Goal: Task Accomplishment & Management: Use online tool/utility

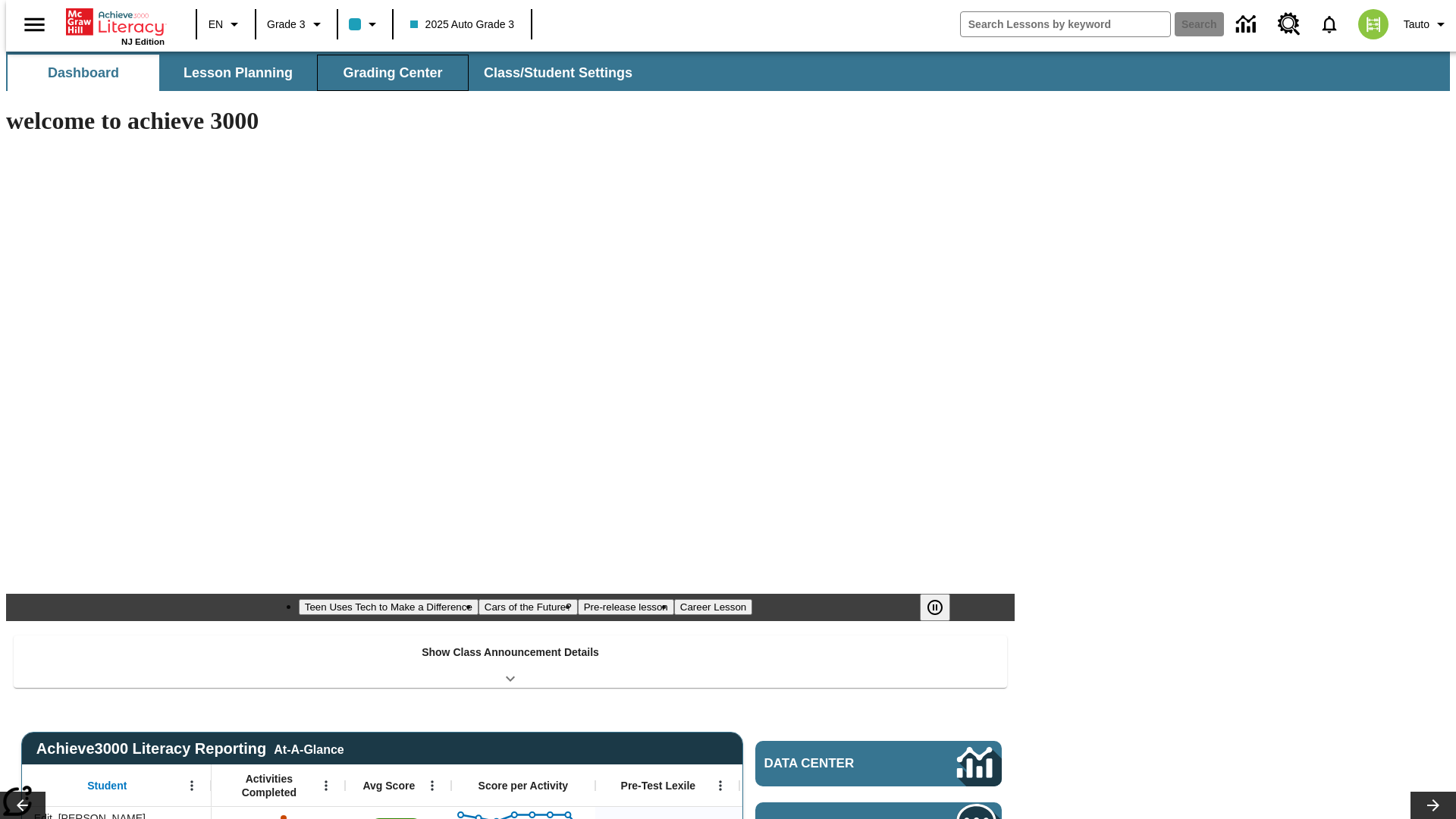
click at [387, 73] on span "Grading Center" at bounding box center [392, 73] width 99 height 18
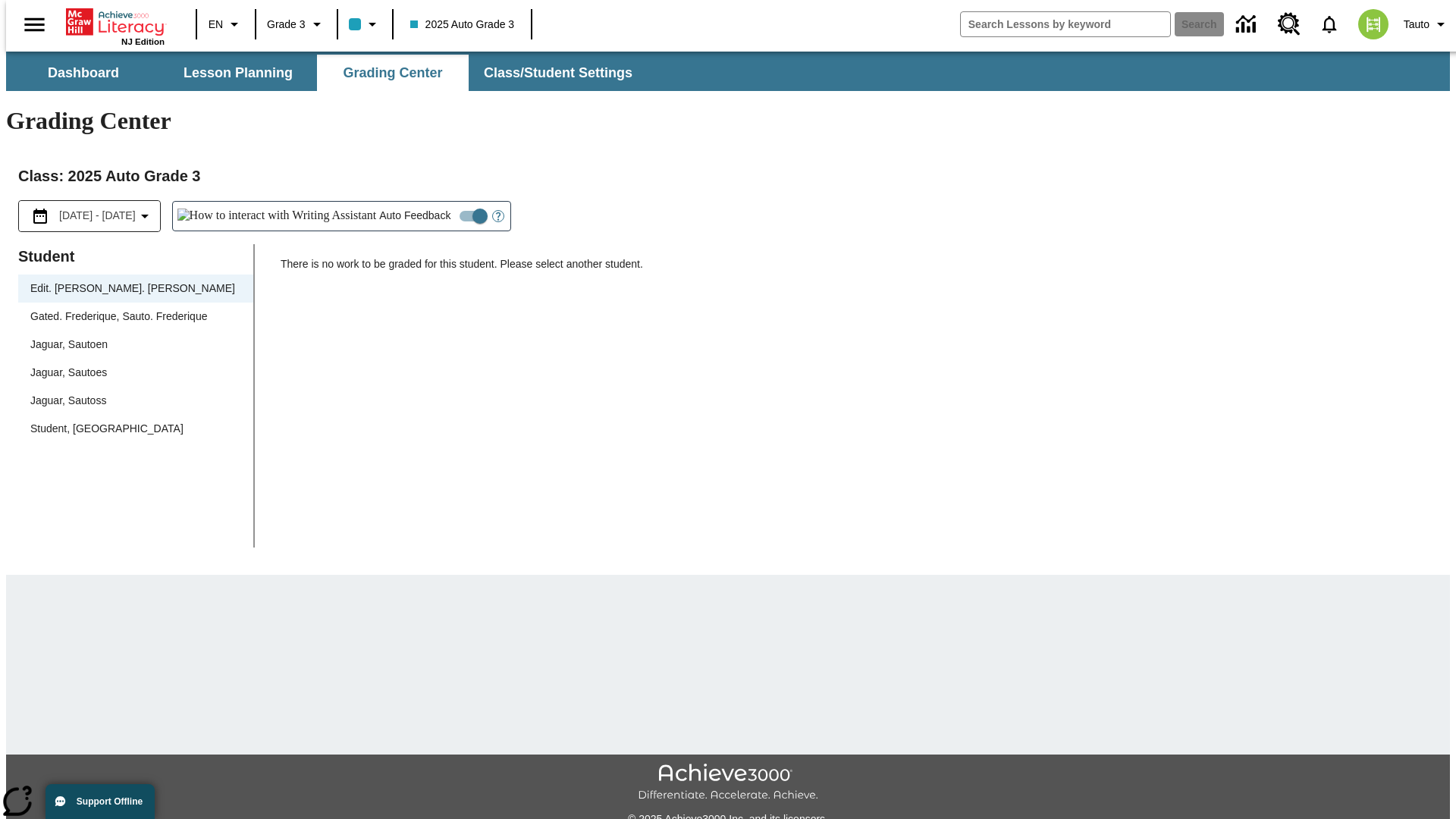
click at [130, 337] on div "Jaguar, Sautoen" at bounding box center [135, 344] width 211 height 16
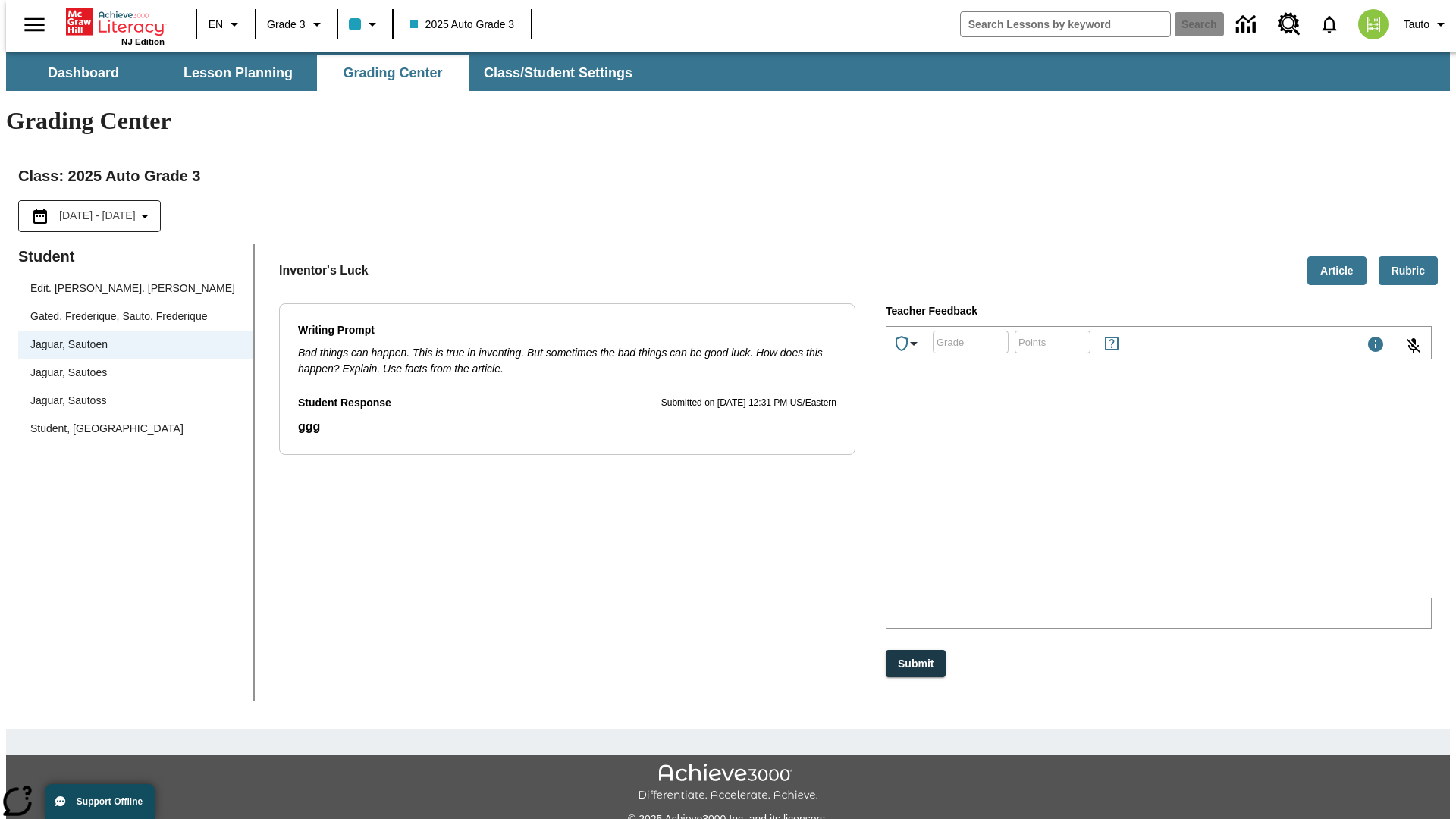
scroll to position [34, 0]
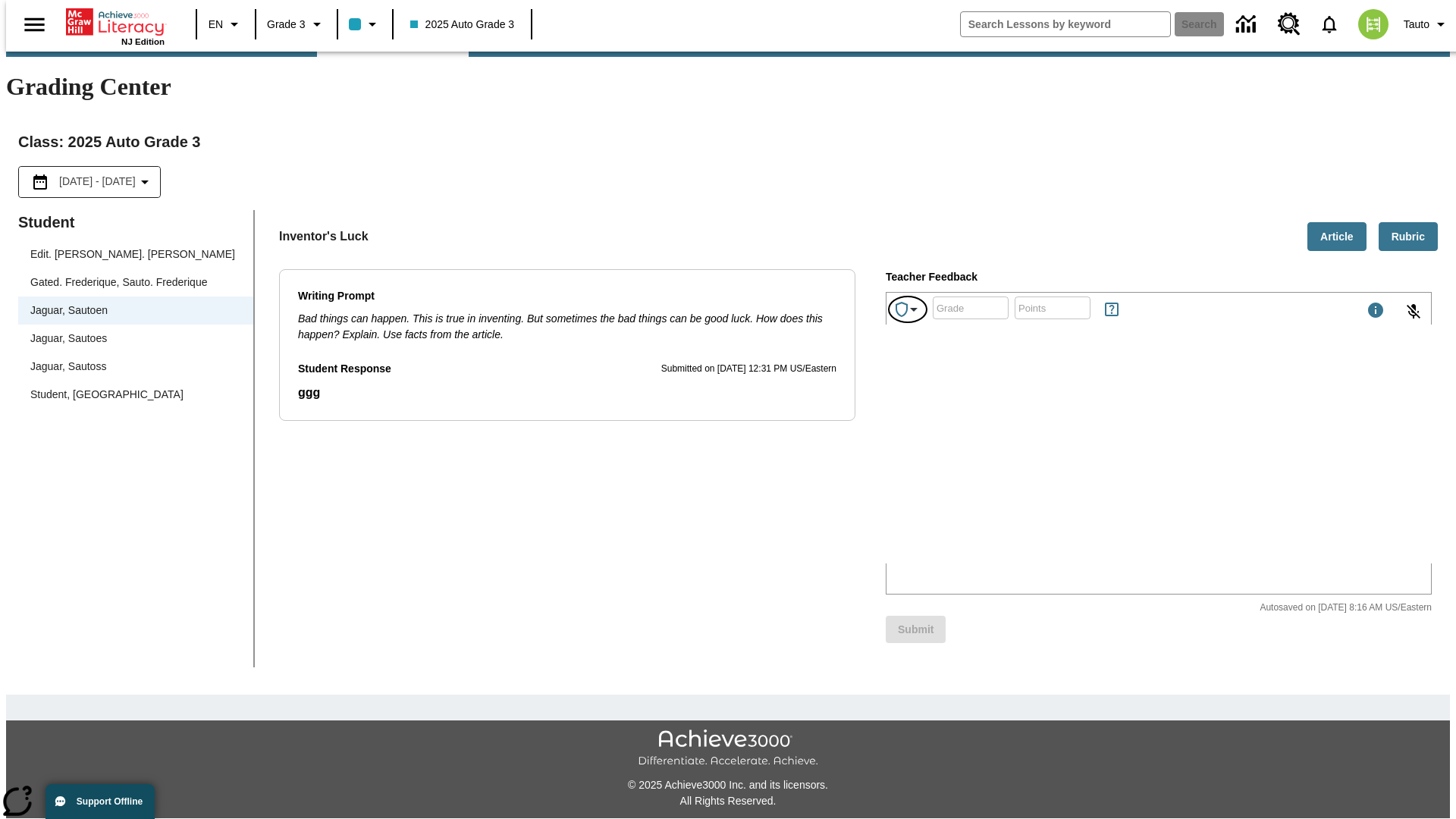
click at [909, 301] on icon "Achievements" at bounding box center [914, 310] width 18 height 18
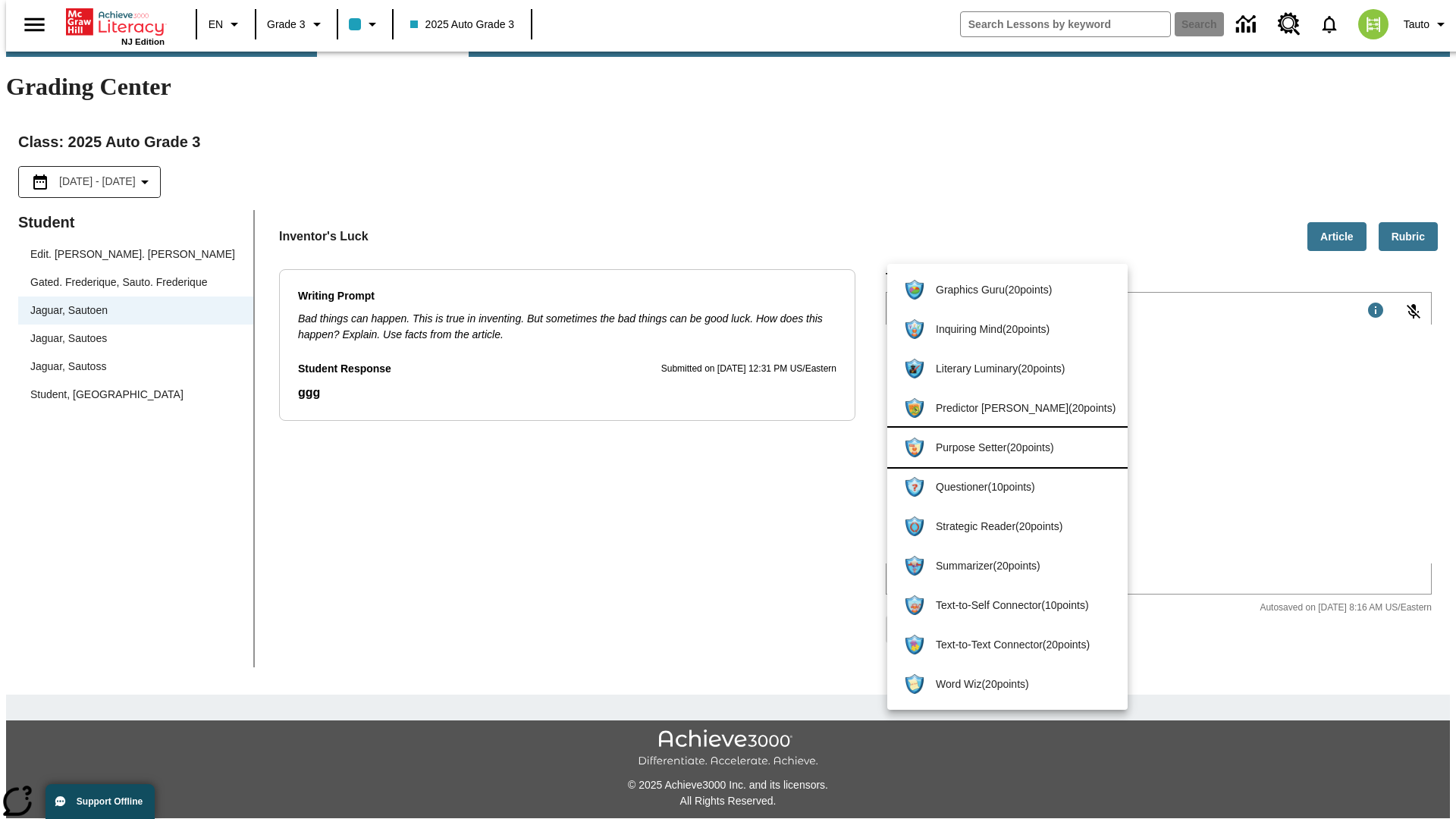
click at [1000, 448] on span "Purpose Setter ( 20 points )" at bounding box center [1025, 448] width 180 height 16
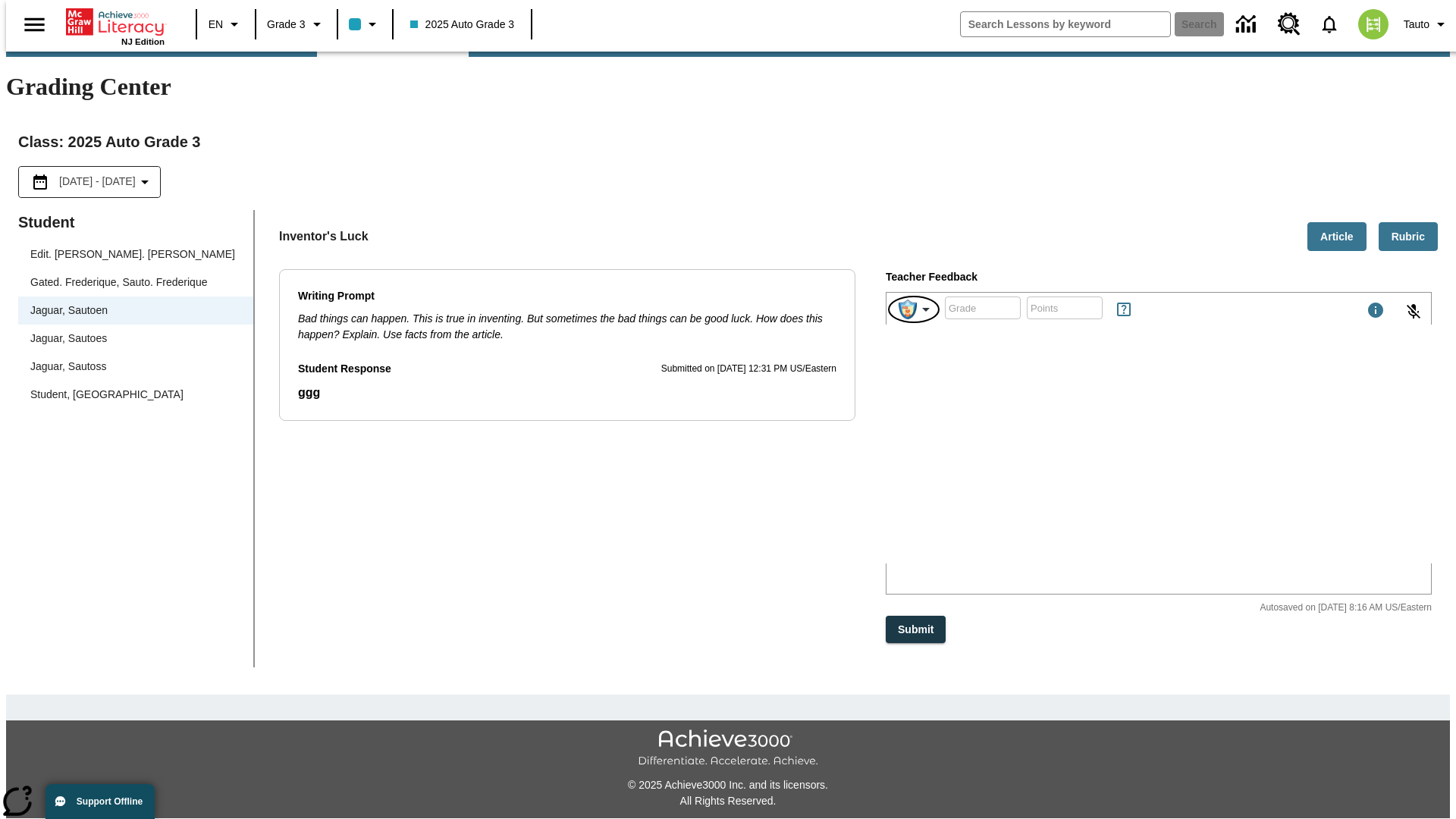
click at [914, 300] on img "Purpose Setter" at bounding box center [908, 309] width 18 height 19
click at [917, 616] on button "Submit" at bounding box center [915, 629] width 60 height 28
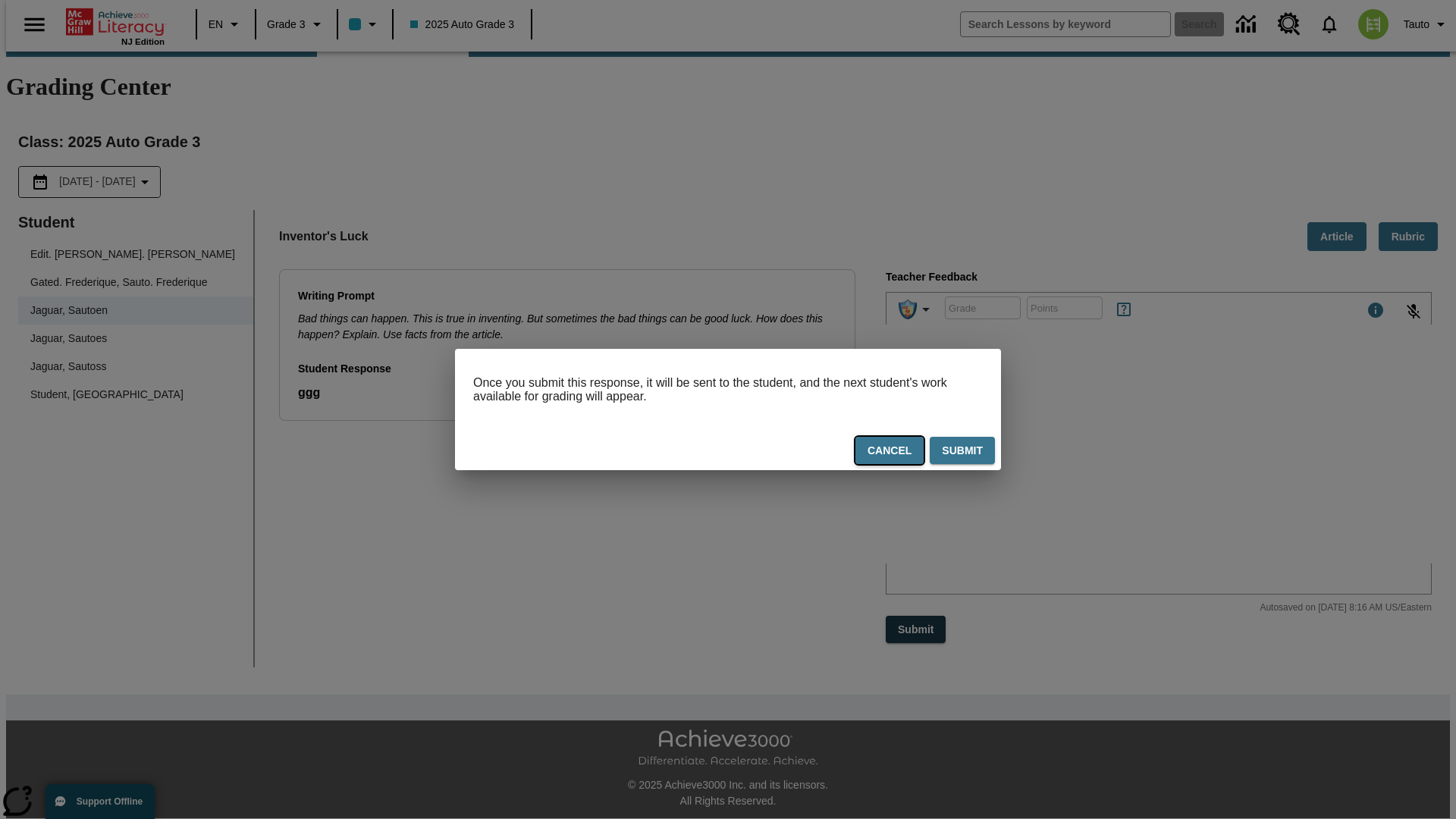
click at [891, 453] on button "Cancel" at bounding box center [889, 450] width 68 height 28
